Goal: Task Accomplishment & Management: Manage account settings

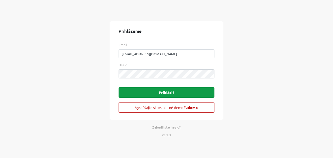
click at [169, 92] on button "Prihlásiť" at bounding box center [167, 92] width 96 height 10
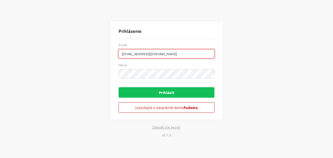
click at [197, 55] on input "[EMAIL_ADDRESS][DOMAIN_NAME]" at bounding box center [167, 53] width 96 height 9
click at [208, 54] on input "[EMAIL_ADDRESS][DOMAIN_NAME]" at bounding box center [167, 53] width 96 height 9
click at [208, 53] on input "[EMAIL_ADDRESS][DOMAIN_NAME]" at bounding box center [167, 53] width 96 height 9
type input "[EMAIL_ADDRESS][DOMAIN_NAME]"
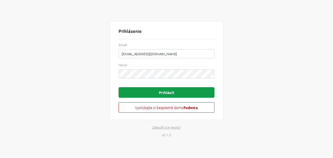
click at [171, 92] on button "Prihlásiť" at bounding box center [167, 92] width 96 height 10
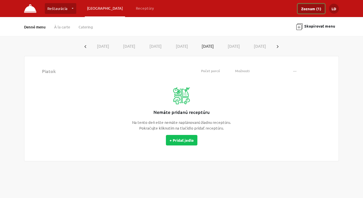
click at [312, 10] on link "Zoznam (1)" at bounding box center [311, 8] width 27 height 9
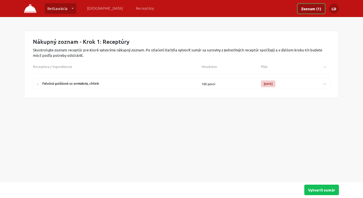
click at [325, 85] on button "..." at bounding box center [325, 83] width 10 height 8
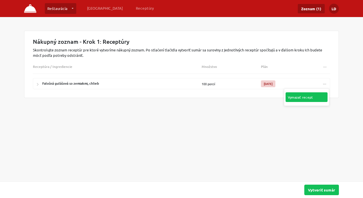
click at [310, 97] on link "Vymazať recept" at bounding box center [307, 97] width 42 height 10
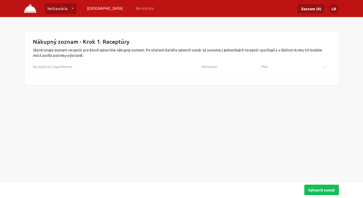
click at [99, 8] on link "[GEOGRAPHIC_DATA]" at bounding box center [105, 8] width 40 height 10
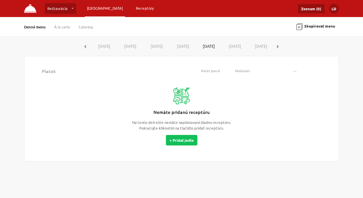
click at [134, 9] on link "Receptúry" at bounding box center [145, 8] width 23 height 10
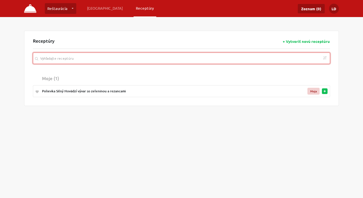
click at [194, 58] on input "search" at bounding box center [181, 57] width 297 height 11
click at [120, 56] on input "search" at bounding box center [181, 57] width 297 height 11
click at [150, 60] on input "search" at bounding box center [181, 57] width 297 height 11
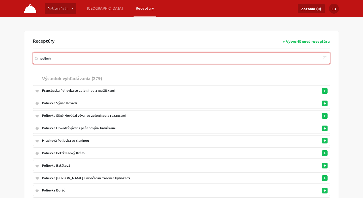
type input "polievk"
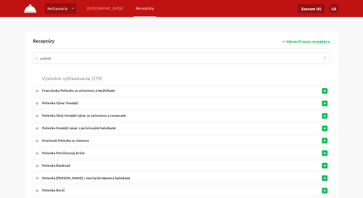
click at [107, 116] on div "Polievka Silný Hovädzí vývar so zeleninou a rezancami" at bounding box center [158, 115] width 233 height 5
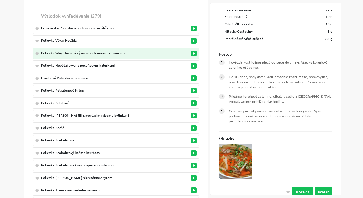
scroll to position [62, 0]
click at [299, 158] on button "Upraviť" at bounding box center [302, 191] width 21 height 10
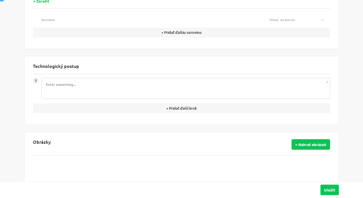
type input "Polievka Silný Hovädzí vývar so zeleninou a rezancami"
type textarea "Hovädzie kosti dáme piecť do pece do tmava. Všetku koreňovú zeleninu ošúpeme."
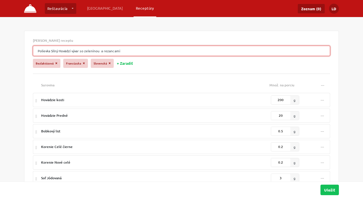
drag, startPoint x: 122, startPoint y: 51, endPoint x: 1, endPoint y: 51, distance: 120.8
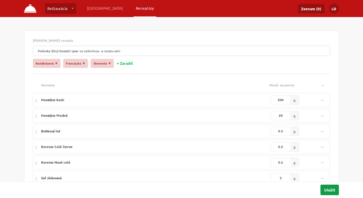
click at [327, 158] on button "Uložiť" at bounding box center [330, 189] width 18 height 10
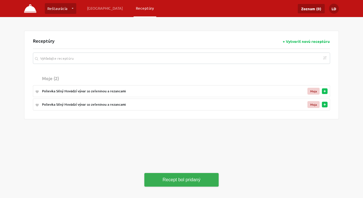
click at [325, 106] on button "button" at bounding box center [325, 105] width 6 height 6
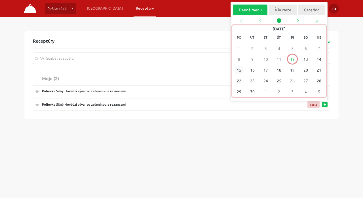
click at [239, 71] on span "15" at bounding box center [239, 70] width 9 height 9
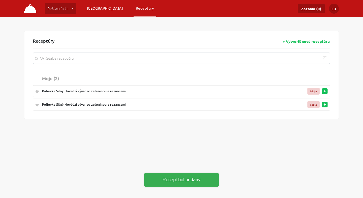
click at [104, 9] on link "[GEOGRAPHIC_DATA]" at bounding box center [105, 8] width 40 height 10
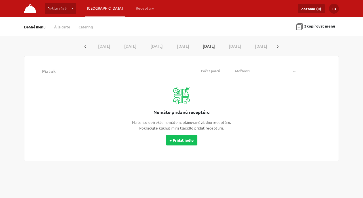
click at [279, 45] on button "button" at bounding box center [277, 46] width 9 height 10
click at [104, 47] on button "[DATE]" at bounding box center [103, 46] width 26 height 10
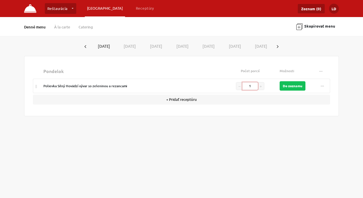
drag, startPoint x: 253, startPoint y: 86, endPoint x: 237, endPoint y: 88, distance: 15.9
click at [237, 87] on div "1" at bounding box center [250, 86] width 28 height 8
type input "2000"
click at [291, 86] on button "Do zoznamu" at bounding box center [293, 85] width 26 height 9
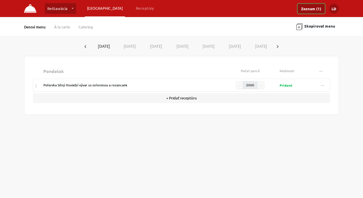
click at [306, 9] on link "Zoznam (1)" at bounding box center [311, 8] width 27 height 9
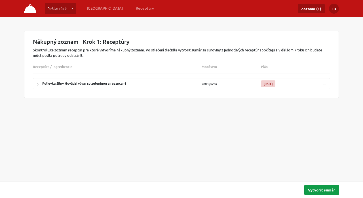
click at [320, 158] on button "Vytvoriť sumár" at bounding box center [321, 189] width 35 height 10
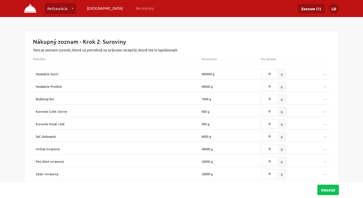
click at [98, 9] on link "[GEOGRAPHIC_DATA]" at bounding box center [105, 8] width 40 height 10
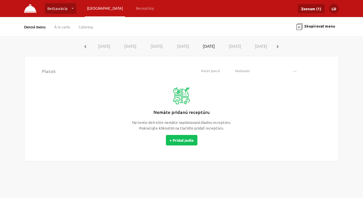
click at [282, 48] on button "button" at bounding box center [277, 46] width 9 height 10
click at [101, 47] on button "[DATE]" at bounding box center [103, 46] width 26 height 10
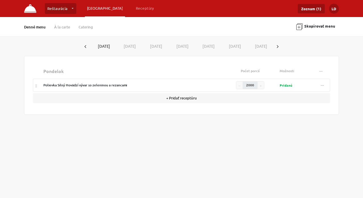
click at [298, 25] on img "button" at bounding box center [299, 26] width 7 height 7
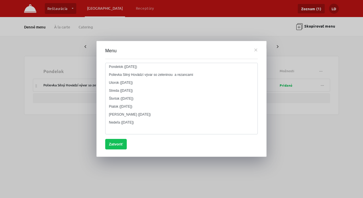
click at [256, 49] on button "×" at bounding box center [256, 50] width 4 height 4
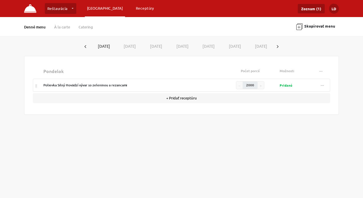
click at [134, 8] on link "Receptúry" at bounding box center [145, 8] width 23 height 10
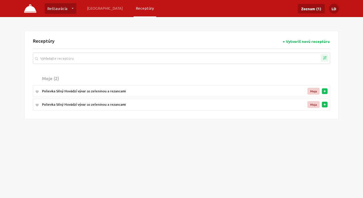
click at [326, 60] on icon "button" at bounding box center [324, 57] width 7 height 7
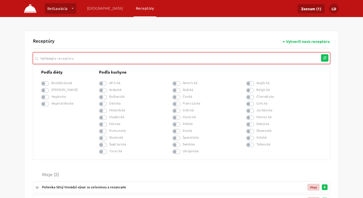
click at [118, 57] on input "search" at bounding box center [181, 57] width 297 height 11
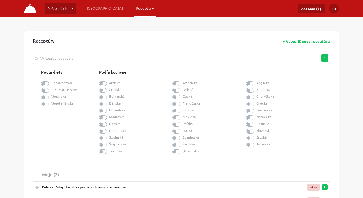
click at [326, 56] on icon "button" at bounding box center [324, 57] width 7 height 7
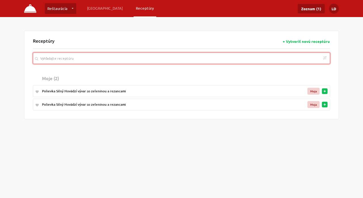
click at [163, 61] on input "search" at bounding box center [181, 57] width 297 height 11
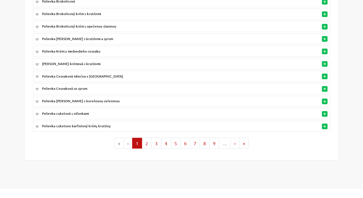
scroll to position [201, 0]
click at [207, 139] on button "8" at bounding box center [205, 143] width 10 height 11
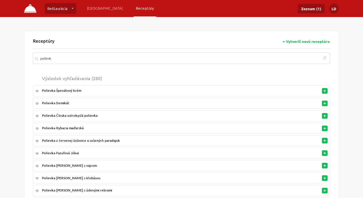
scroll to position [0, 0]
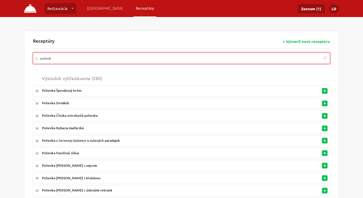
drag, startPoint x: 72, startPoint y: 55, endPoint x: 16, endPoint y: 56, distance: 55.9
click at [16, 56] on div "Reštaurácia Reštaurácia … Vytvoriť novú prevádzku Plánovanie Receptúry Zoznam (…" at bounding box center [181, 195] width 363 height 390
drag, startPoint x: 55, startPoint y: 60, endPoint x: 28, endPoint y: 60, distance: 26.9
click at [28, 60] on div "Receptúry + Vytvoriť novú receptúru polievk Podľa diéty Bezlaktózová Bezlepková…" at bounding box center [181, 196] width 315 height 331
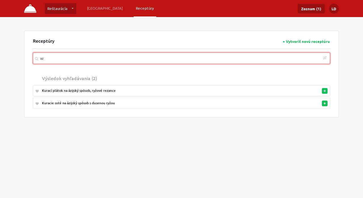
type input "a"
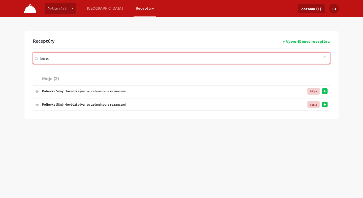
type input "kuraci"
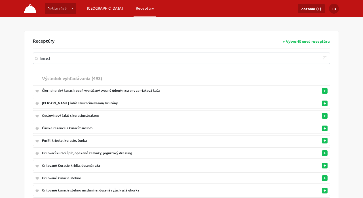
click at [95, 7] on link "[GEOGRAPHIC_DATA]" at bounding box center [105, 8] width 40 height 10
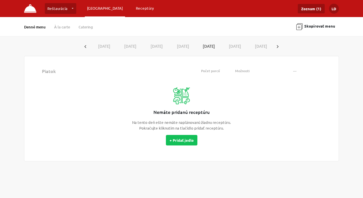
click at [134, 9] on link "Receptúry" at bounding box center [145, 8] width 23 height 10
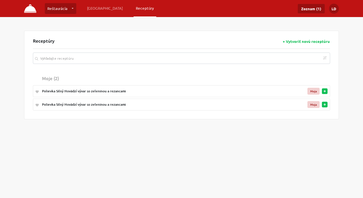
click at [73, 8] on link "Reštaurácia" at bounding box center [60, 8] width 31 height 11
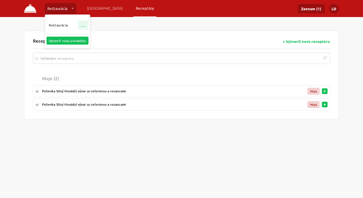
click at [72, 40] on link "Vytvoriť novú prevádzku" at bounding box center [68, 41] width 42 height 8
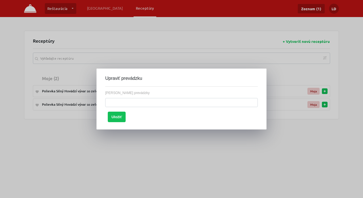
click at [187, 156] on div at bounding box center [181, 99] width 363 height 198
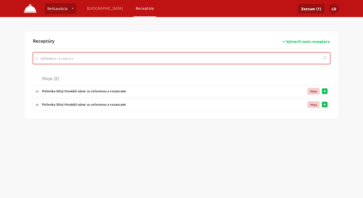
click at [269, 62] on input "search" at bounding box center [181, 57] width 297 height 11
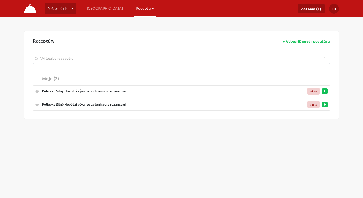
click at [123, 91] on div "Polievka Silný Hovädzí vývar so zeleninou a rezancami" at bounding box center [158, 90] width 233 height 5
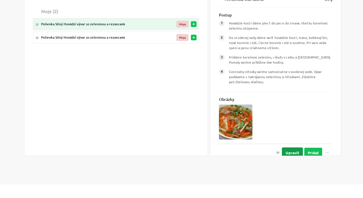
scroll to position [67, 0]
click at [296, 147] on button "Upraviť" at bounding box center [292, 152] width 21 height 10
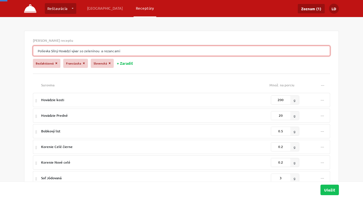
click at [129, 51] on input "Polievka Silný Hovädzí vývar so zeleninou a rezancami" at bounding box center [181, 51] width 297 height 10
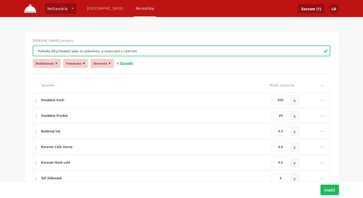
drag, startPoint x: 144, startPoint y: 52, endPoint x: 24, endPoint y: 52, distance: 120.8
type input "Polievka Silný Hovädzí vývar so zeleninou a rezancami s celerom"
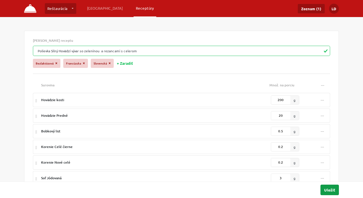
click at [327, 158] on button "Uložiť" at bounding box center [330, 189] width 18 height 10
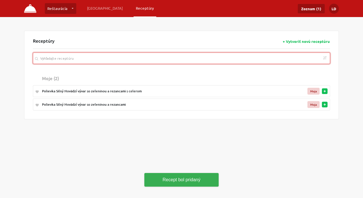
click at [122, 58] on input "search" at bounding box center [181, 57] width 297 height 11
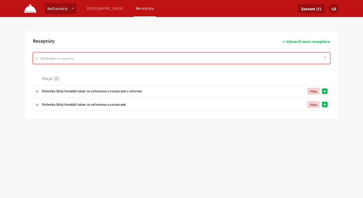
paste input "Polievka Silný Hovädzí vývar so zeleninou a rezancami s celerom"
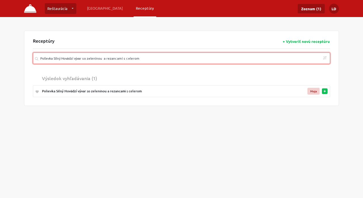
click at [168, 62] on input "Polievka Silný Hovädzí vývar so zeleninou a rezancami s celerom" at bounding box center [181, 57] width 297 height 11
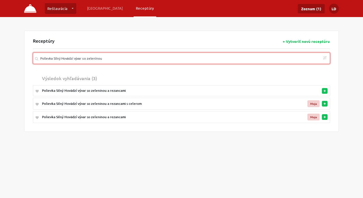
drag, startPoint x: 111, startPoint y: 59, endPoint x: 12, endPoint y: 63, distance: 99.3
click at [11, 63] on div "Reštaurácia Reštaurácia … Vytvoriť novú prevádzku Plánovanie Receptúry Zoznam (…" at bounding box center [181, 80] width 363 height 160
drag, startPoint x: 105, startPoint y: 58, endPoint x: 10, endPoint y: 58, distance: 94.5
click at [9, 58] on div "Reštaurácia Reštaurácia … Vytvoriť novú prevádzku Plánovanie Receptúry Zoznam (…" at bounding box center [181, 80] width 363 height 160
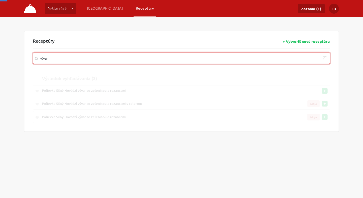
type input "vývar"
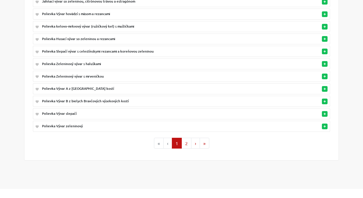
scroll to position [201, 0]
click at [186, 138] on button "2" at bounding box center [187, 143] width 10 height 11
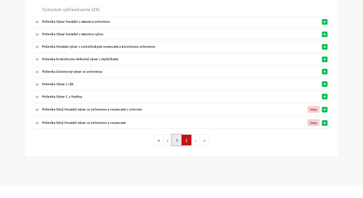
click at [175, 139] on button "1" at bounding box center [177, 139] width 10 height 11
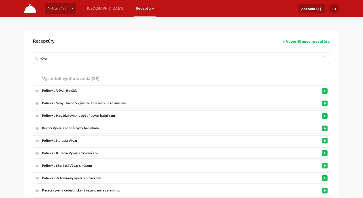
scroll to position [0, 0]
